Goal: Browse casually

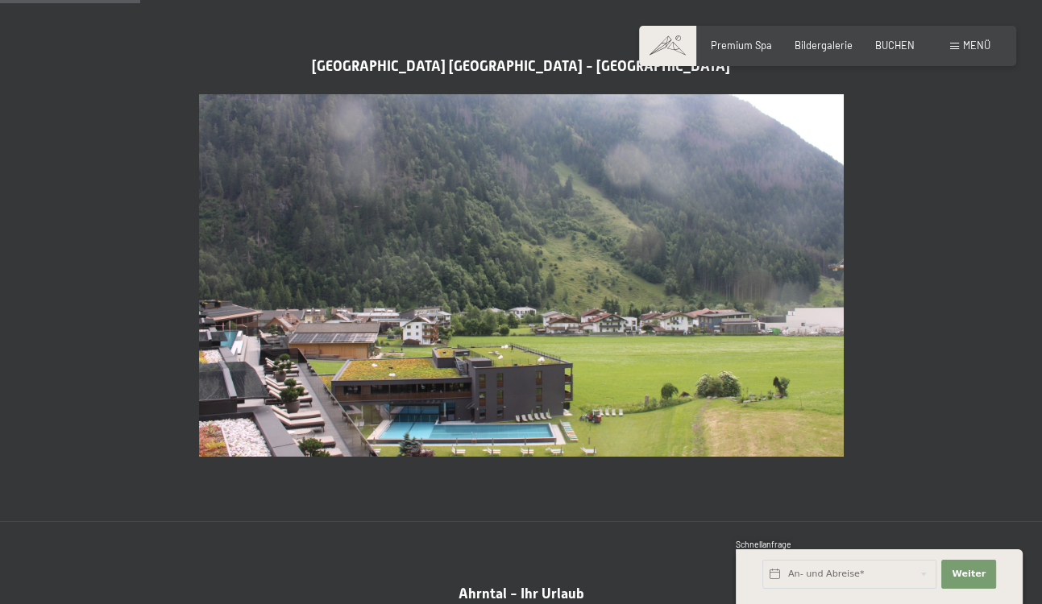
scroll to position [537, 0]
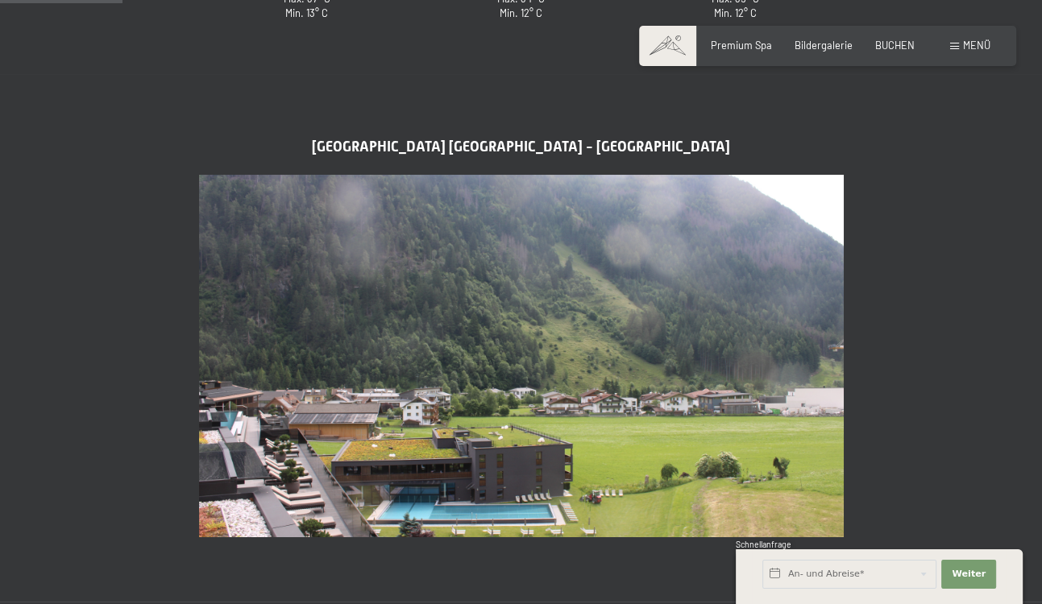
click at [519, 245] on img at bounding box center [521, 356] width 644 height 363
click at [462, 193] on img at bounding box center [521, 356] width 644 height 363
click at [508, 236] on img at bounding box center [521, 356] width 644 height 363
click at [475, 197] on img at bounding box center [521, 356] width 644 height 363
click at [736, 249] on img at bounding box center [521, 356] width 644 height 363
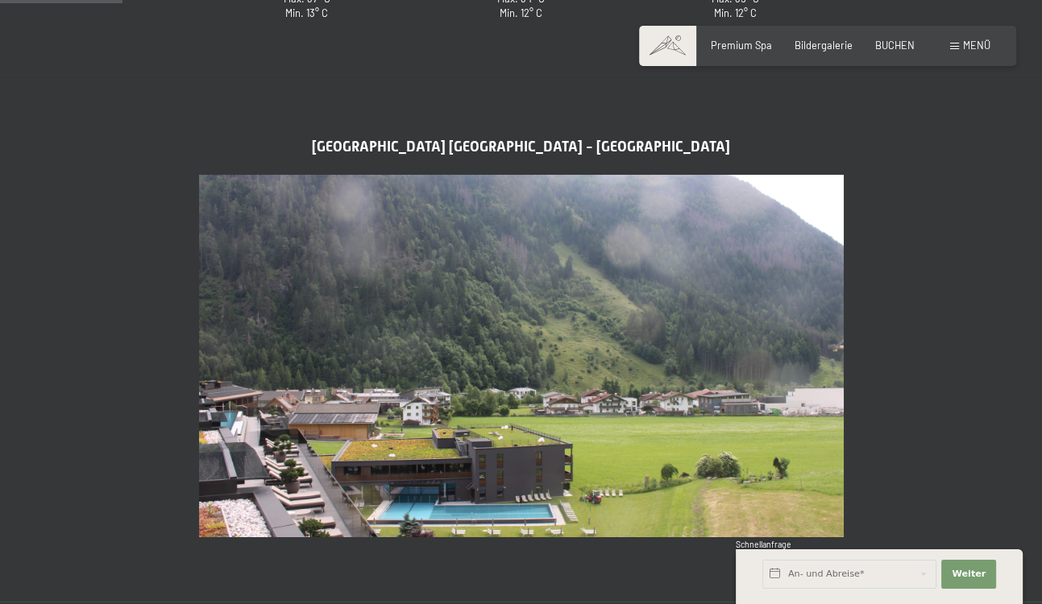
click at [736, 250] on img at bounding box center [521, 356] width 644 height 363
click at [714, 217] on img at bounding box center [521, 356] width 644 height 363
drag, startPoint x: 734, startPoint y: 195, endPoint x: 748, endPoint y: 186, distance: 16.3
click at [735, 195] on img at bounding box center [521, 356] width 644 height 363
drag, startPoint x: 814, startPoint y: 222, endPoint x: 817, endPoint y: 251, distance: 29.1
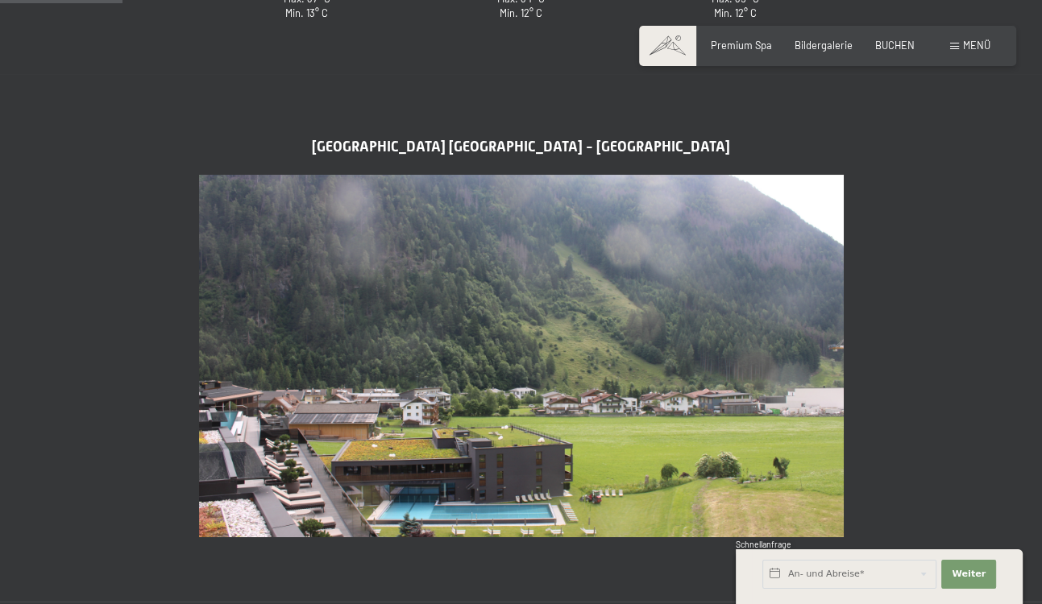
click at [736, 224] on img at bounding box center [521, 356] width 644 height 363
click at [736, 309] on img at bounding box center [521, 356] width 644 height 363
